Goal: Task Accomplishment & Management: Use online tool/utility

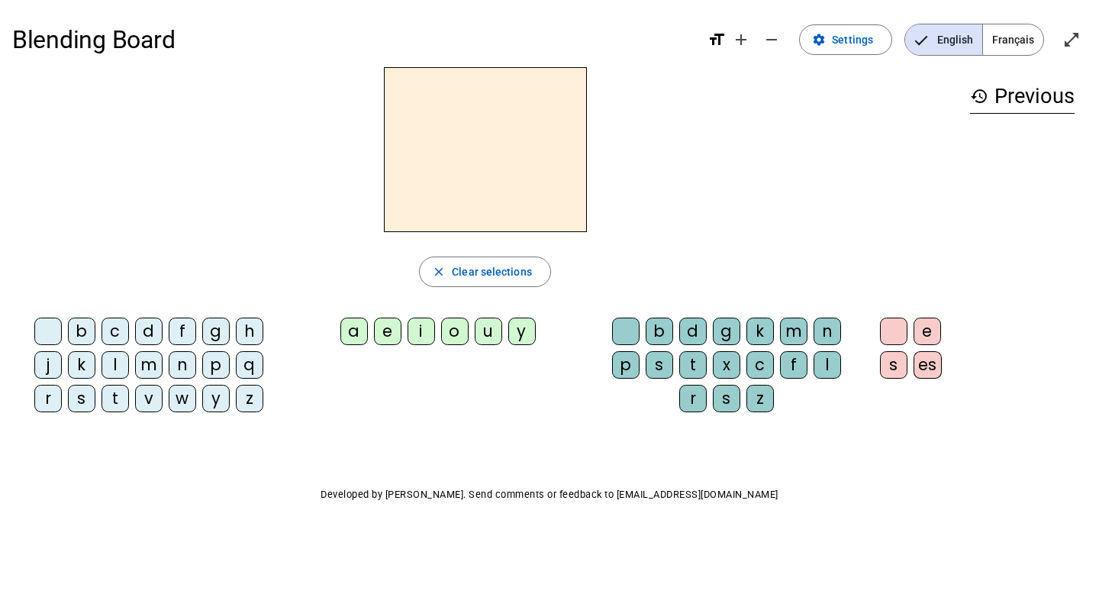
click at [1011, 44] on span "Français" at bounding box center [1013, 39] width 60 height 31
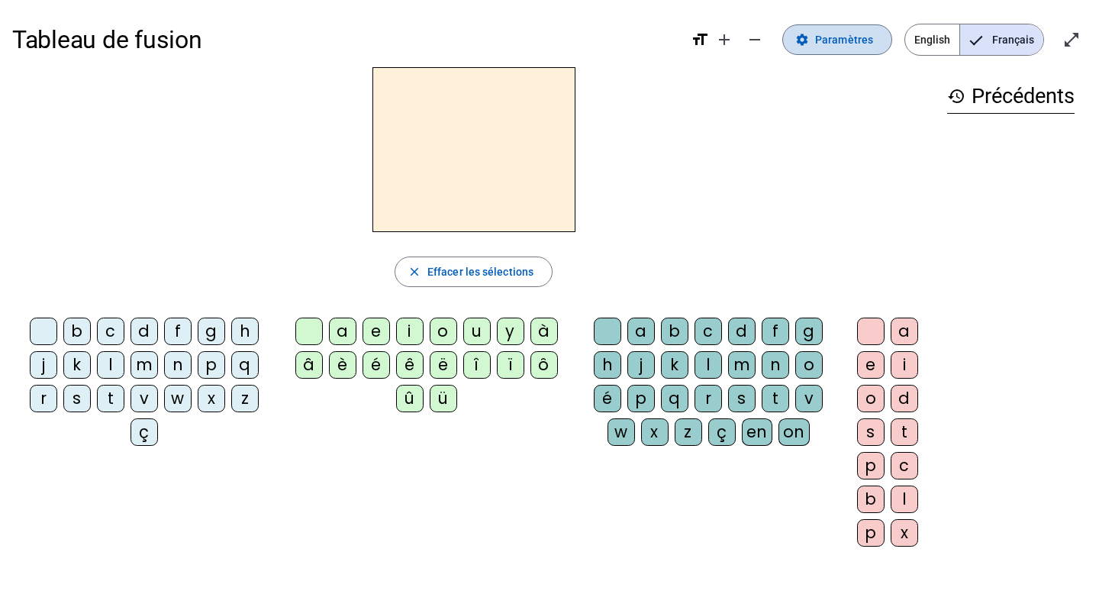
click at [876, 35] on span at bounding box center [837, 39] width 108 height 37
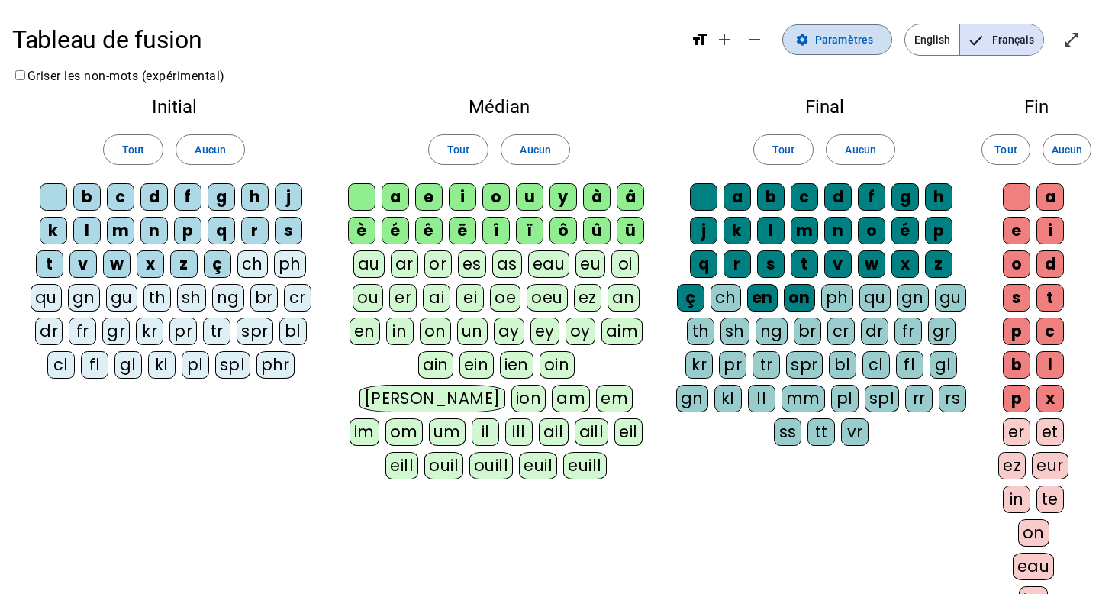
click at [819, 56] on span at bounding box center [837, 39] width 108 height 37
click at [192, 231] on div "p" at bounding box center [187, 230] width 27 height 27
click at [547, 269] on div "eau" at bounding box center [549, 263] width 42 height 27
click at [60, 200] on div at bounding box center [53, 196] width 27 height 27
click at [367, 189] on div at bounding box center [361, 196] width 27 height 27
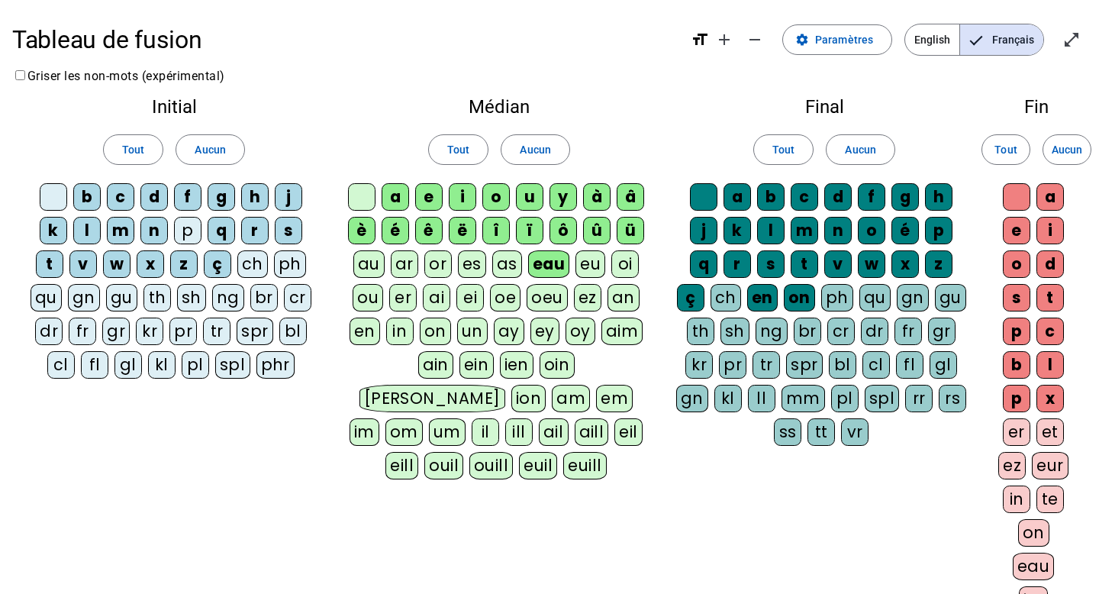
click at [699, 191] on div at bounding box center [703, 196] width 27 height 27
click at [1015, 195] on div at bounding box center [1016, 196] width 27 height 27
click at [199, 156] on span "Aucun" at bounding box center [210, 149] width 31 height 18
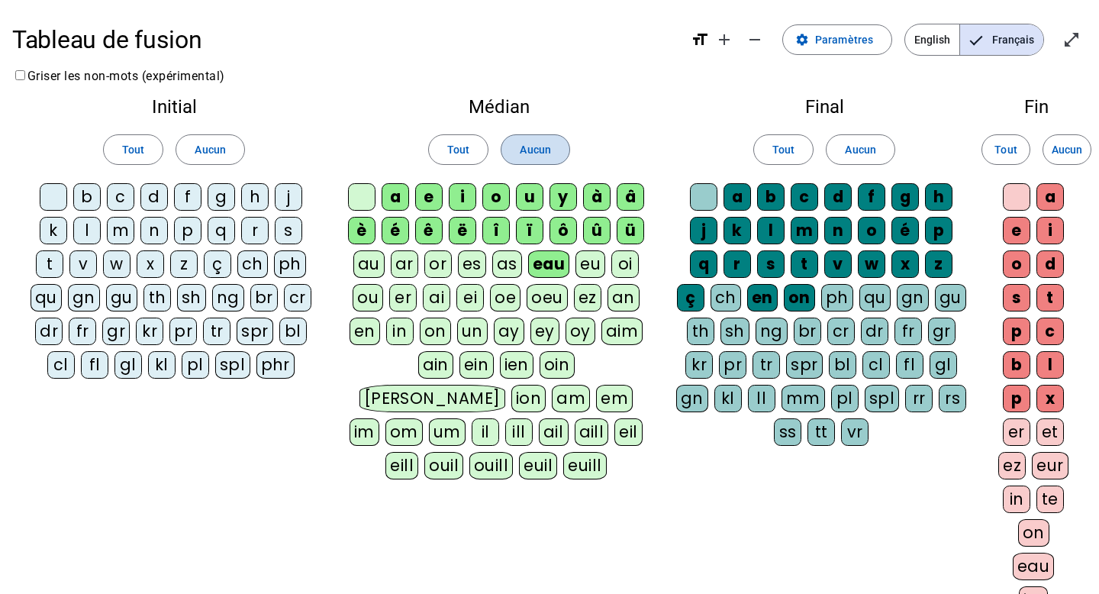
click at [551, 151] on span at bounding box center [535, 149] width 67 height 37
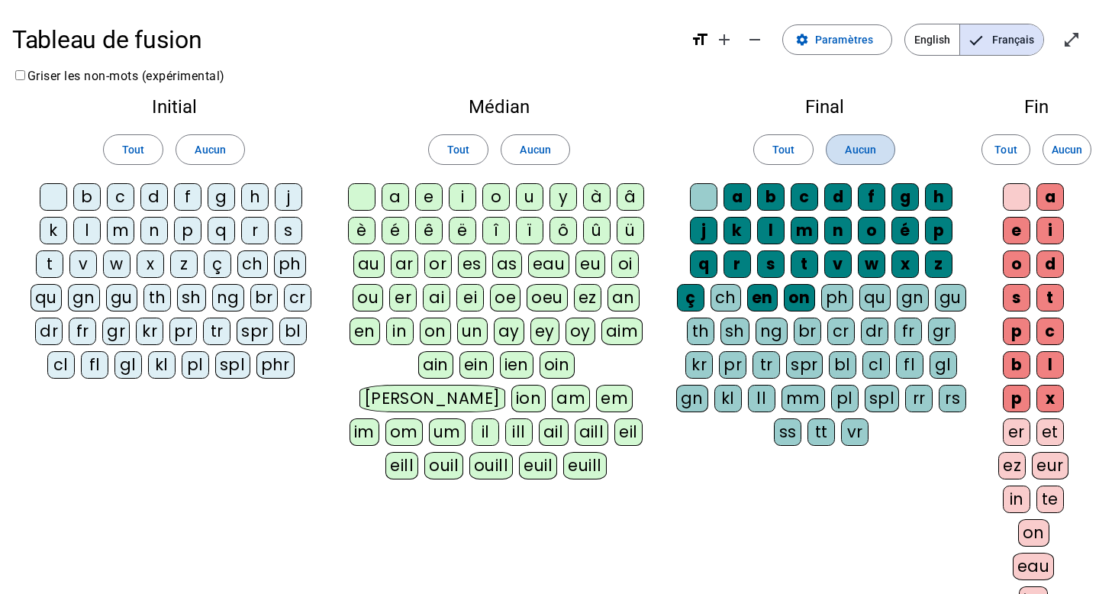
click at [873, 147] on span "Aucun" at bounding box center [860, 149] width 31 height 18
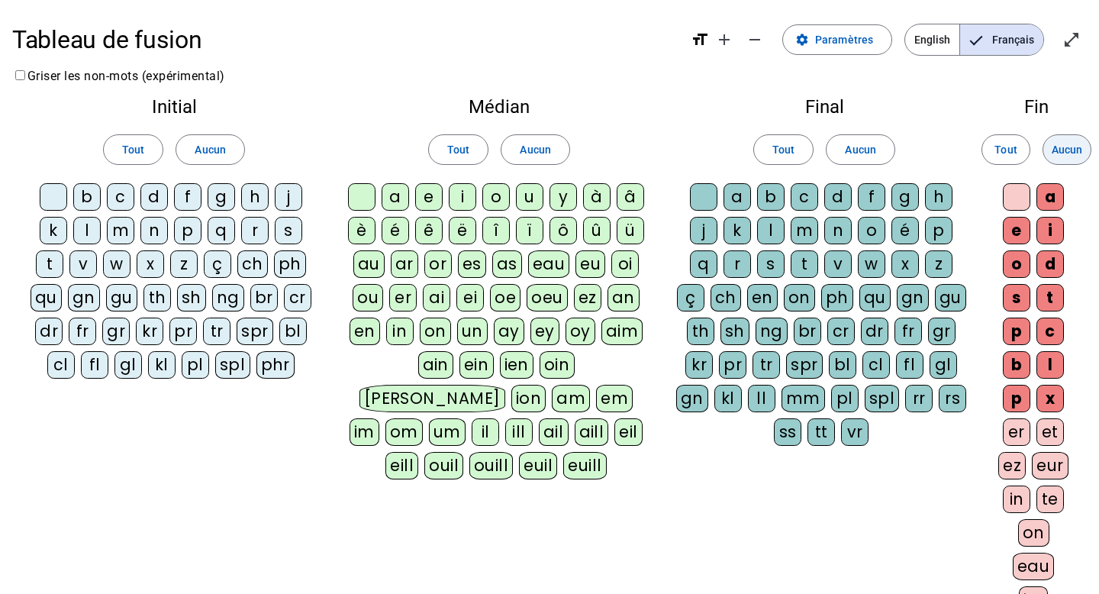
click at [1066, 163] on span at bounding box center [1067, 149] width 47 height 37
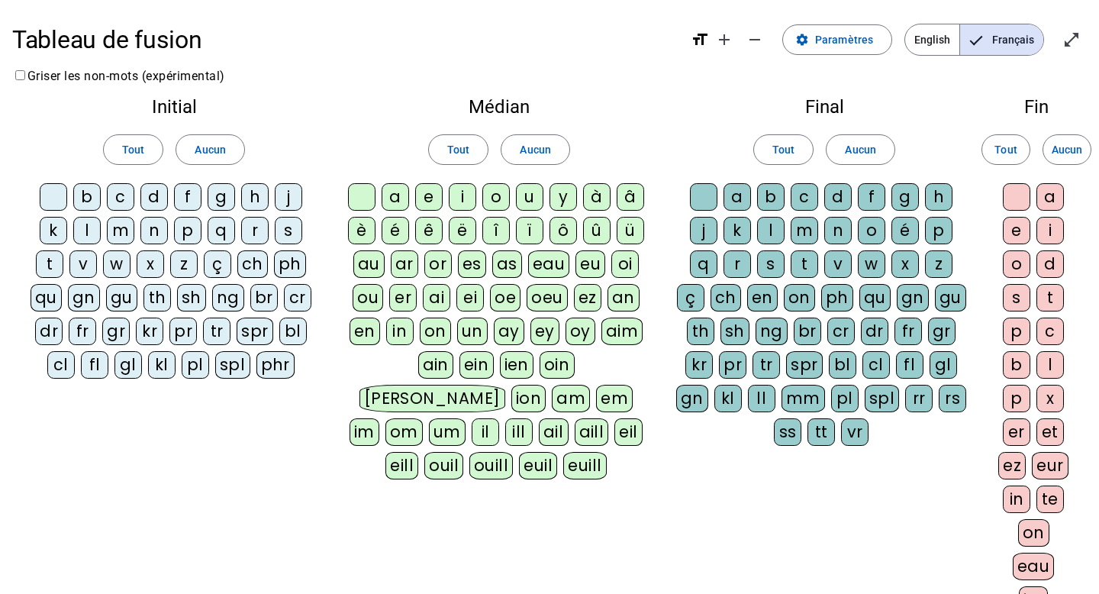
click at [57, 198] on div at bounding box center [53, 196] width 27 height 27
click at [369, 203] on div at bounding box center [361, 196] width 27 height 27
click at [689, 201] on div "a b c d f g h j k l m n o é p q r s t v w x z ç ch en on ph qu gn gu th sh ng b…" at bounding box center [824, 317] width 299 height 269
click at [705, 198] on div at bounding box center [703, 196] width 27 height 27
click at [1021, 200] on div at bounding box center [1016, 196] width 27 height 27
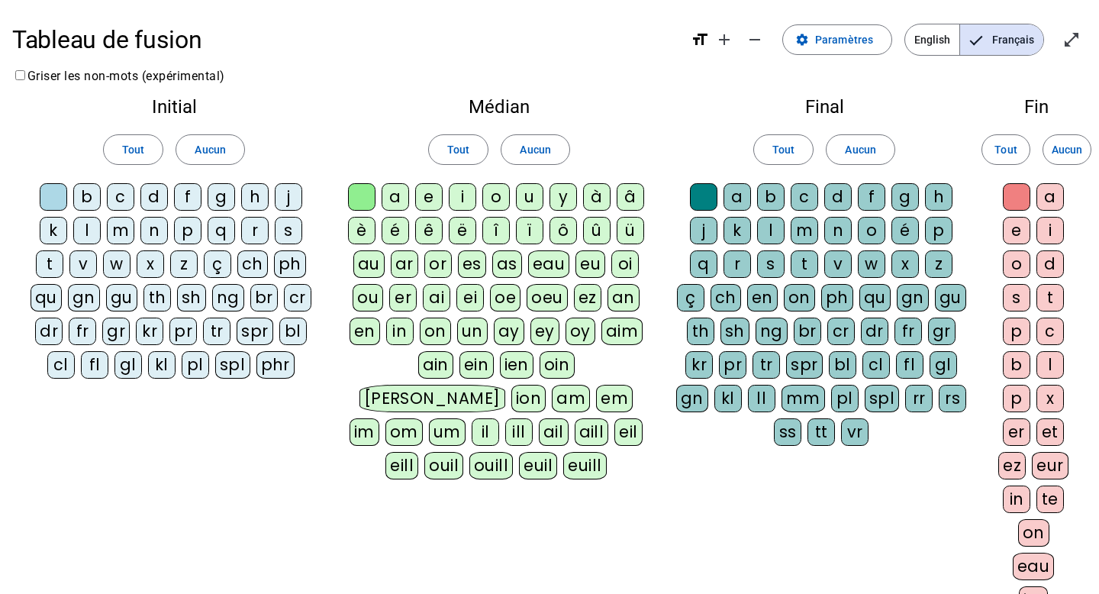
click at [188, 240] on div "p" at bounding box center [187, 230] width 27 height 27
click at [553, 263] on div "eau" at bounding box center [549, 263] width 42 height 27
click at [89, 198] on div "b" at bounding box center [86, 196] width 27 height 27
click at [289, 230] on div "s" at bounding box center [288, 230] width 27 height 27
click at [86, 263] on div "v" at bounding box center [82, 263] width 27 height 27
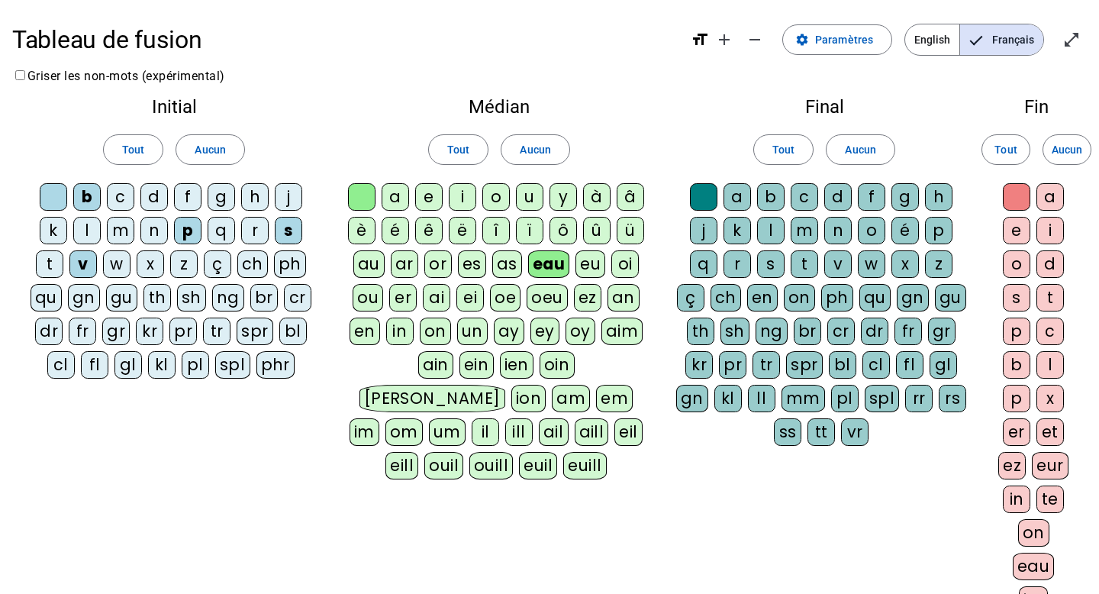
click at [376, 274] on div "au" at bounding box center [368, 263] width 31 height 27
click at [910, 270] on div "x" at bounding box center [905, 263] width 27 height 27
click at [59, 269] on div "t" at bounding box center [49, 263] width 27 height 27
click at [120, 231] on div "m" at bounding box center [120, 230] width 27 height 27
click at [189, 195] on div "f" at bounding box center [187, 196] width 27 height 27
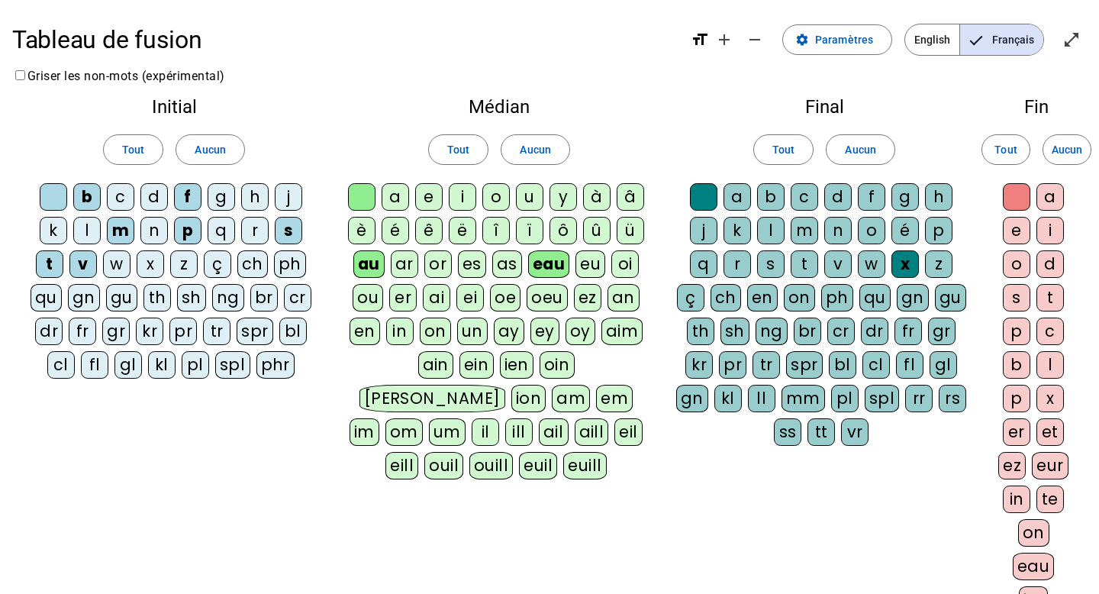
click at [808, 263] on div "t" at bounding box center [804, 263] width 27 height 27
click at [259, 203] on div "h" at bounding box center [254, 196] width 27 height 27
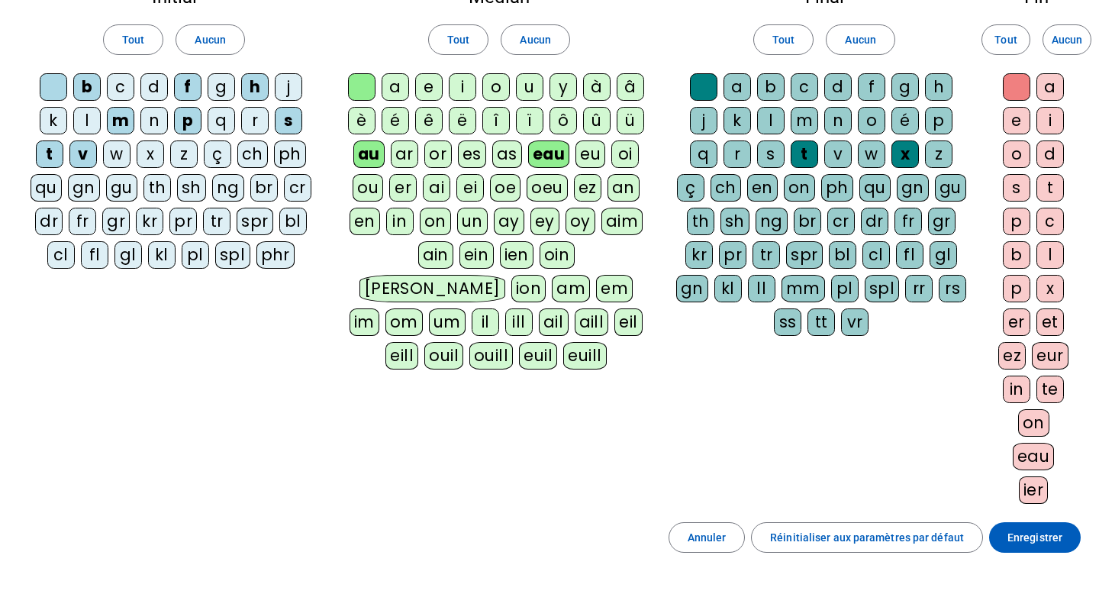
scroll to position [124, 0]
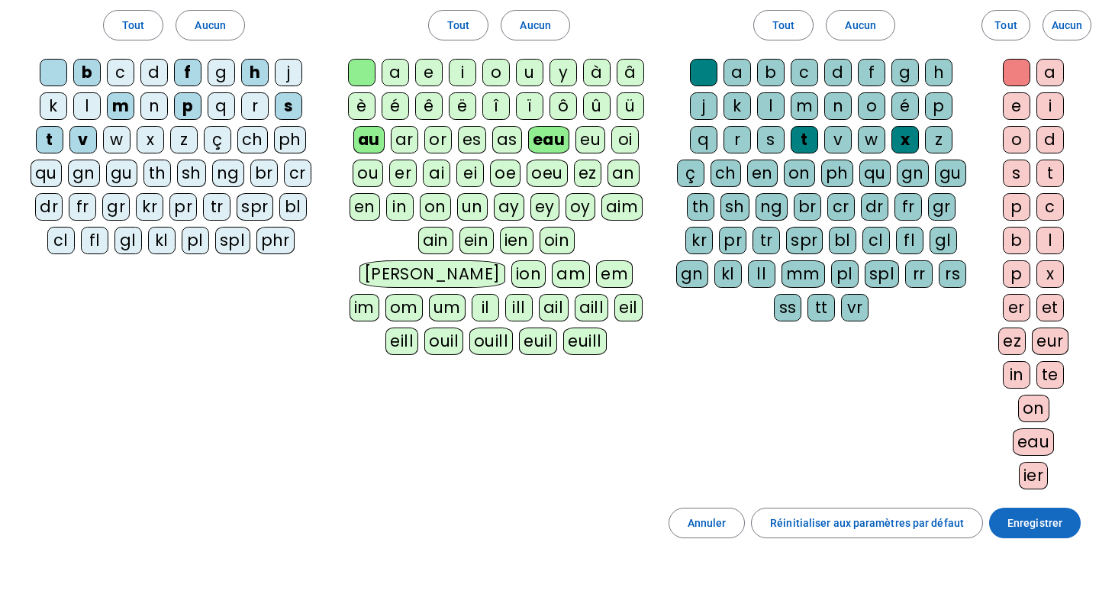
click at [1016, 523] on span "Enregistrer" at bounding box center [1035, 523] width 55 height 18
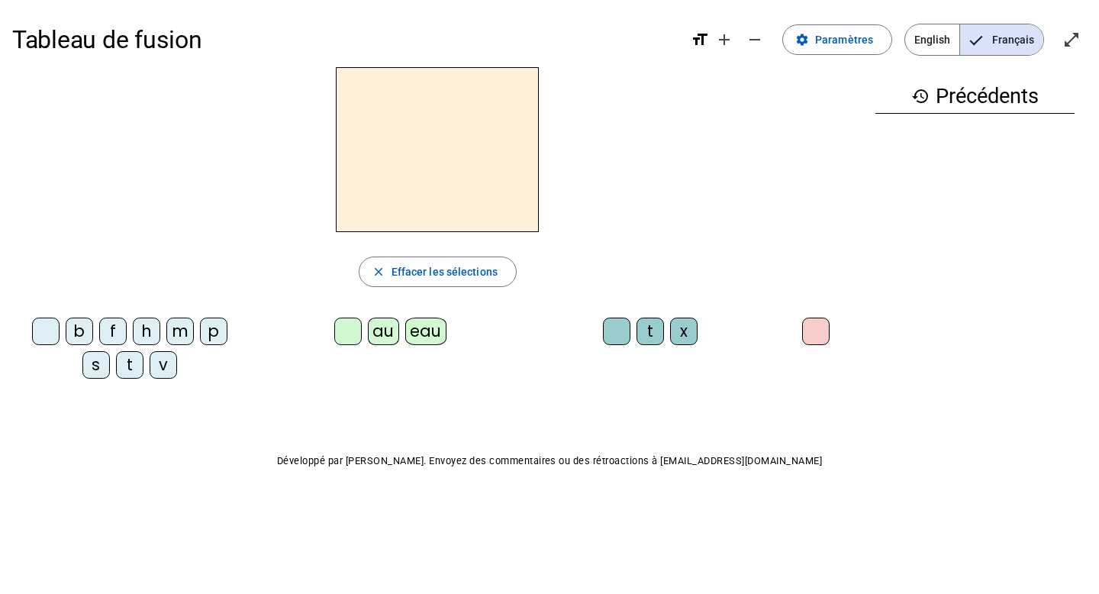
click at [174, 341] on div "m" at bounding box center [179, 331] width 27 height 27
click at [388, 339] on div "au" at bounding box center [383, 331] width 31 height 27
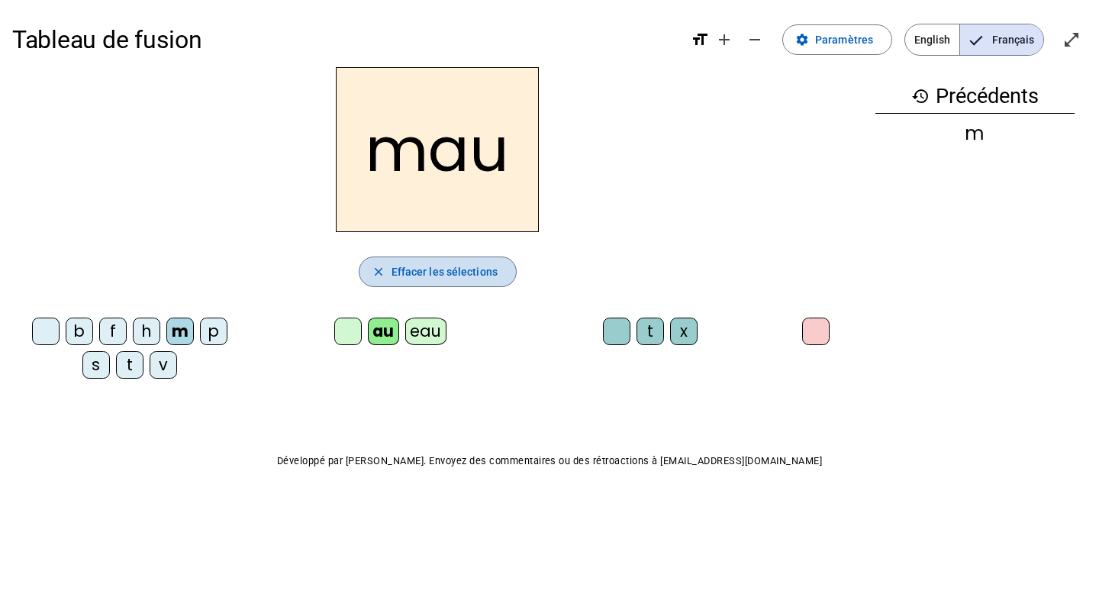
click at [417, 265] on span "Effacer les sélections" at bounding box center [445, 272] width 106 height 18
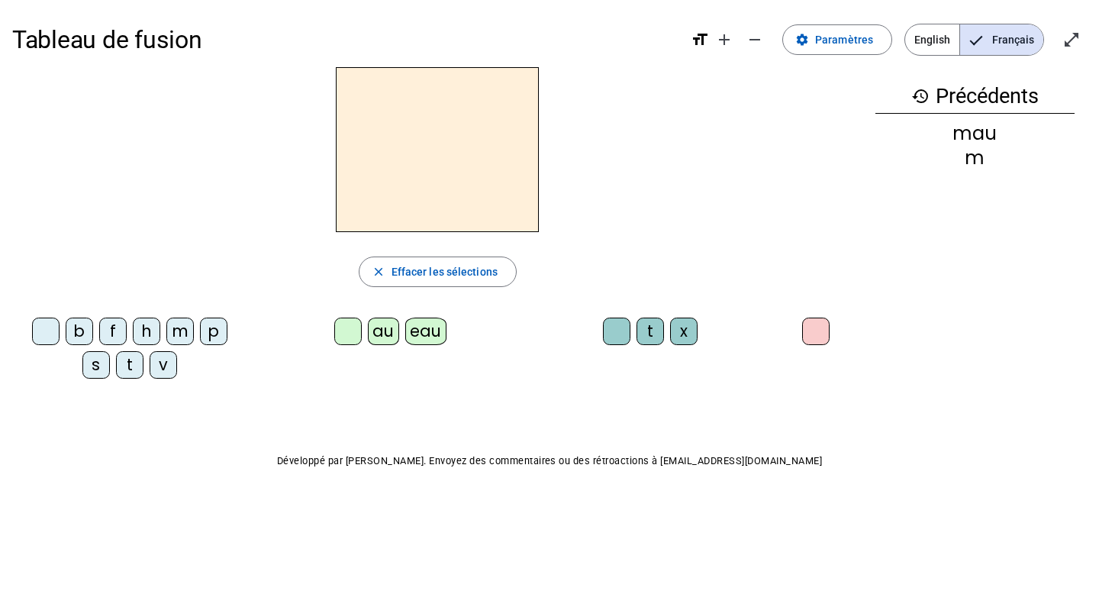
click at [218, 324] on div "p" at bounding box center [213, 331] width 27 height 27
click at [421, 320] on div "eau" at bounding box center [426, 331] width 42 height 27
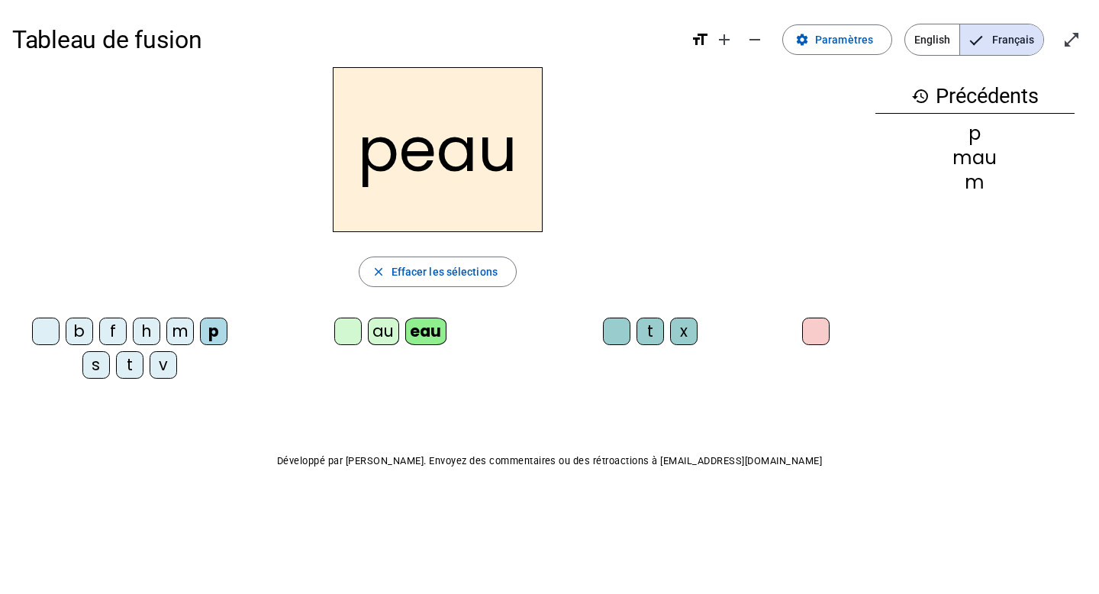
click at [163, 364] on div "v" at bounding box center [163, 364] width 27 height 27
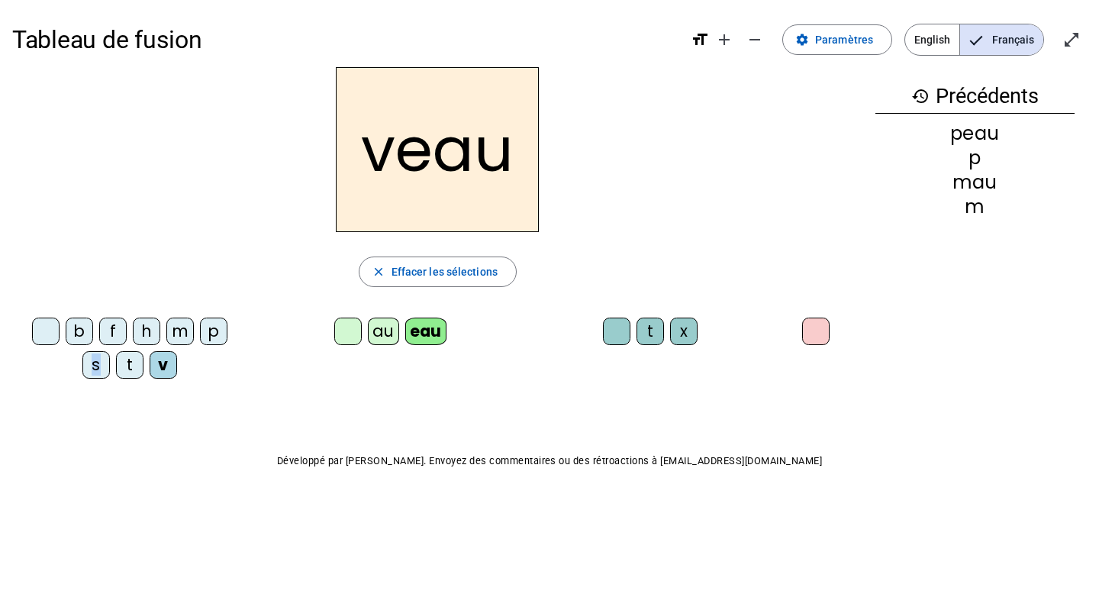
click at [96, 371] on div "s" at bounding box center [95, 364] width 27 height 27
click at [78, 334] on div "b" at bounding box center [79, 331] width 27 height 27
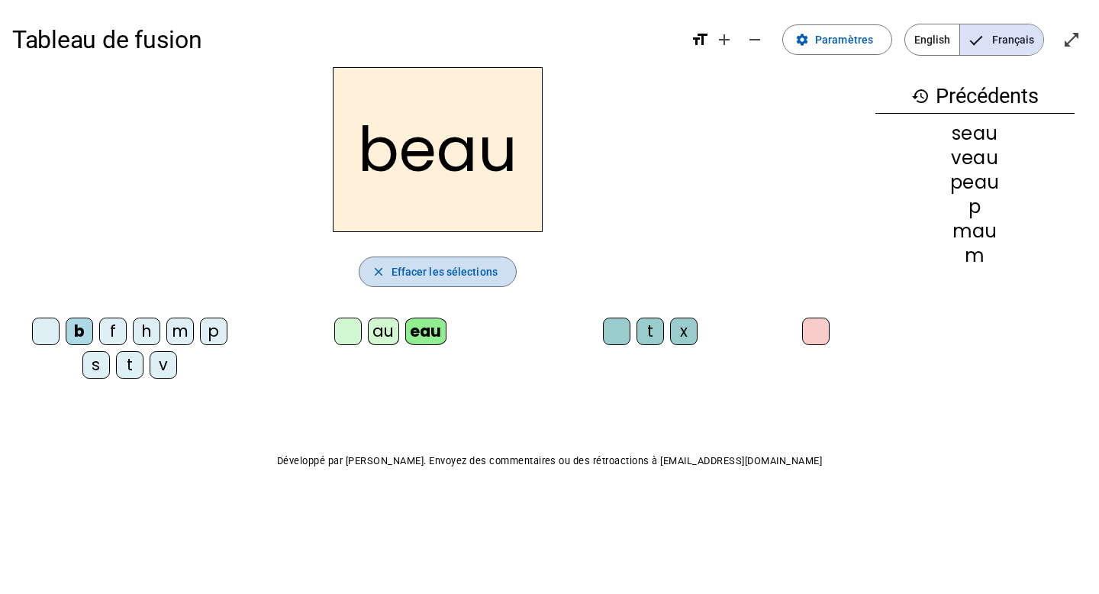
click at [413, 279] on span "Effacer les sélections" at bounding box center [445, 272] width 106 height 18
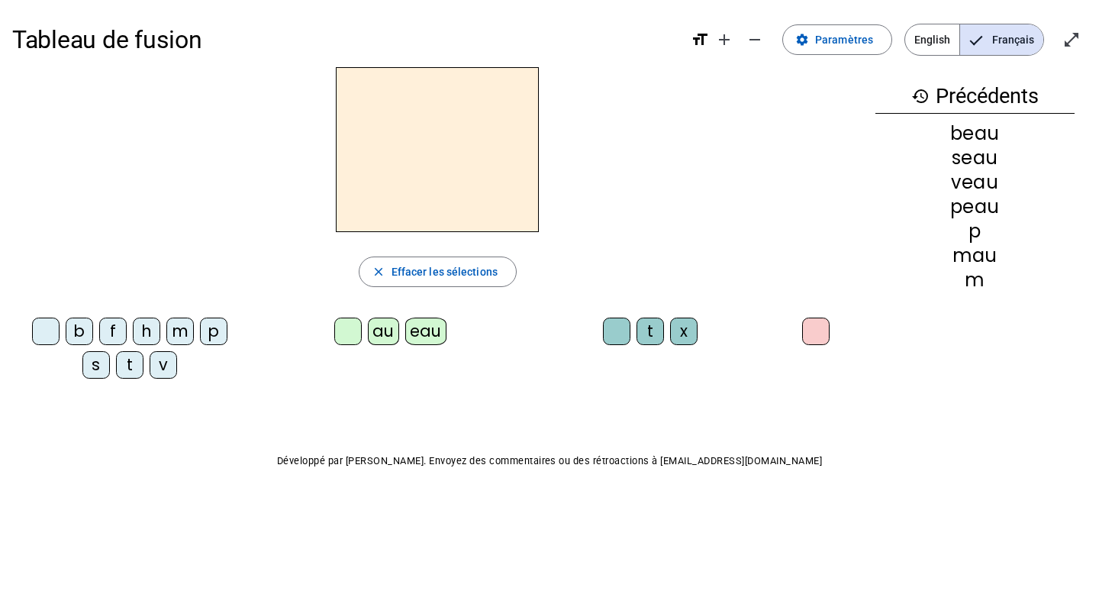
click at [120, 337] on div "f" at bounding box center [112, 331] width 27 height 27
click at [389, 319] on div "au" at bounding box center [383, 331] width 31 height 27
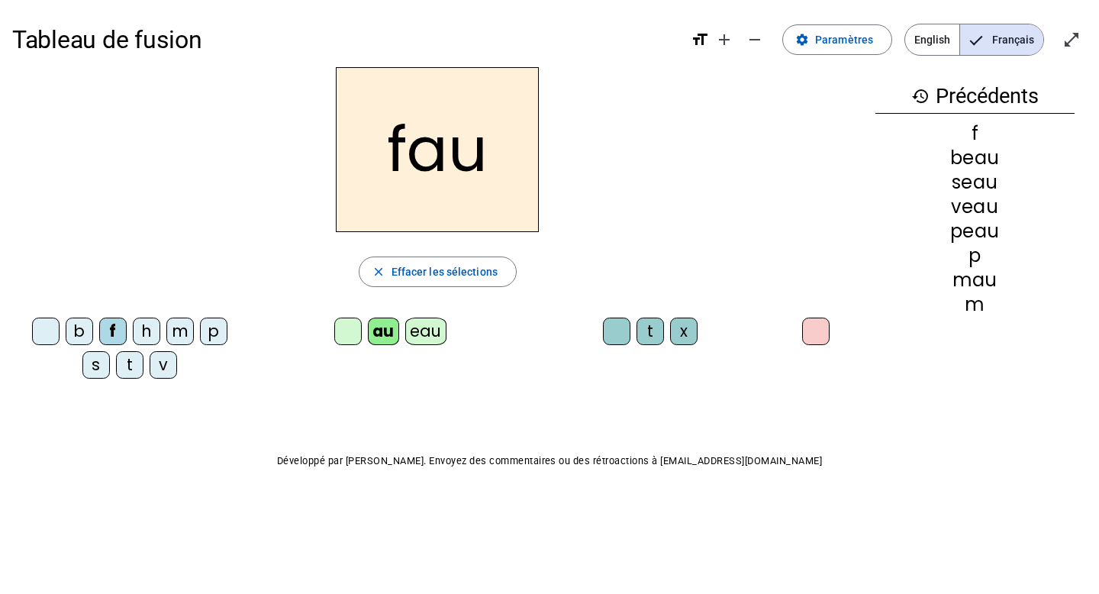
click at [389, 321] on div "au" at bounding box center [383, 331] width 31 height 27
click at [684, 326] on div "x" at bounding box center [683, 331] width 27 height 27
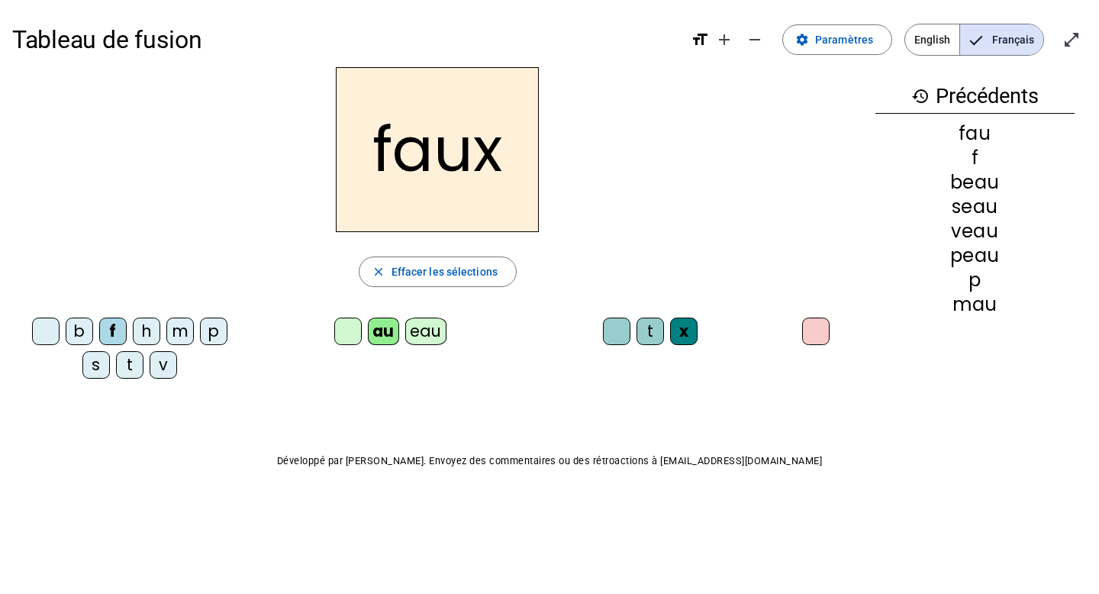
click at [129, 371] on div "t" at bounding box center [129, 364] width 27 height 27
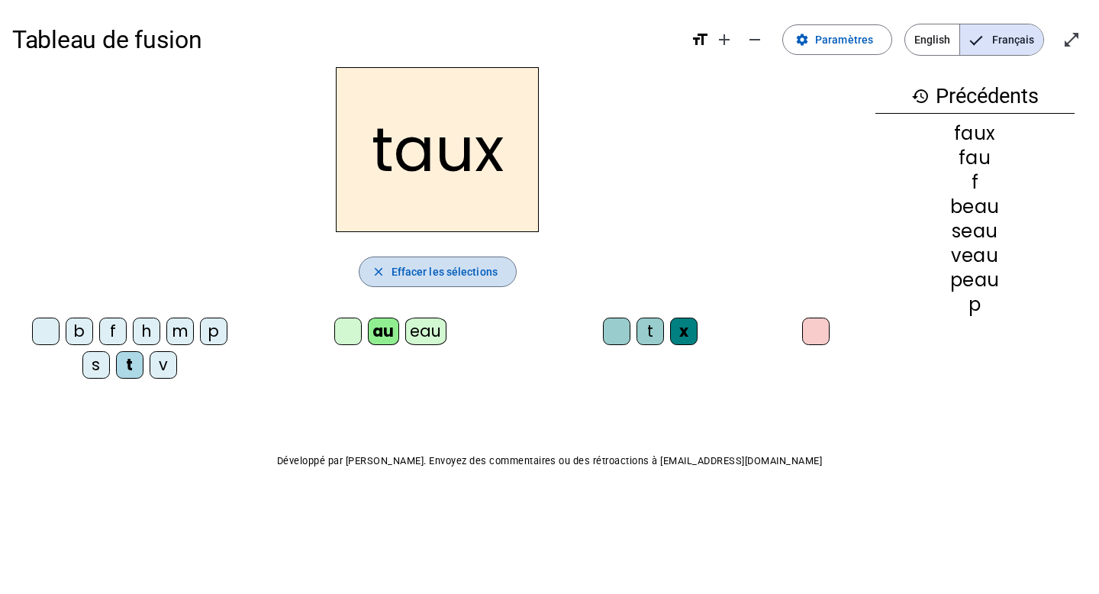
click at [421, 269] on span "Effacer les sélections" at bounding box center [445, 272] width 106 height 18
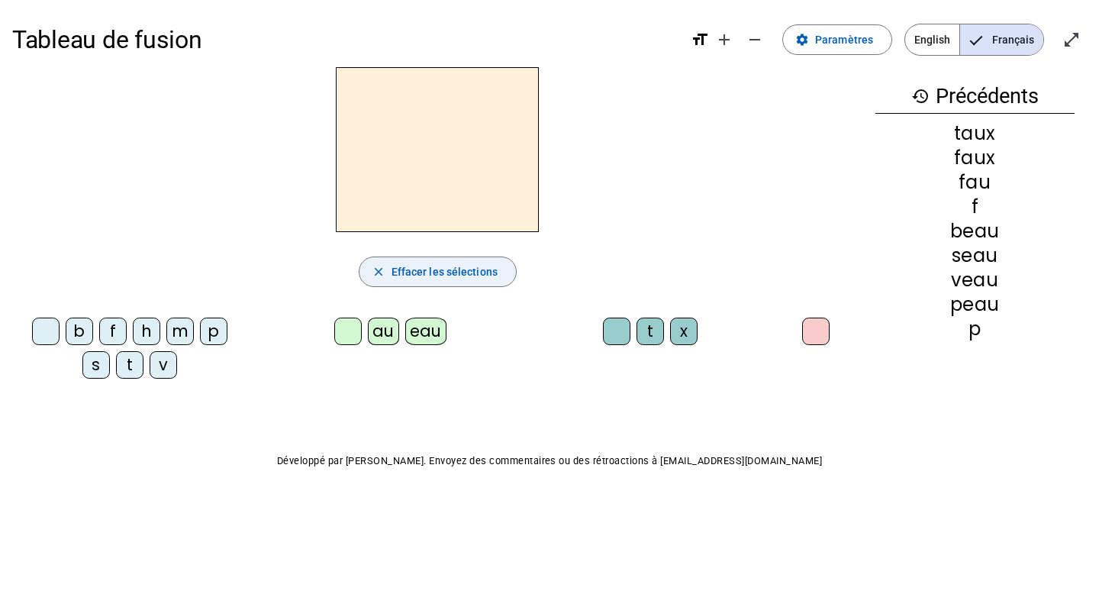
click at [447, 269] on span "Effacer les sélections" at bounding box center [445, 272] width 106 height 18
click at [405, 268] on span "Effacer les sélections" at bounding box center [445, 272] width 106 height 18
click at [373, 266] on mat-icon "close" at bounding box center [379, 272] width 14 height 14
